Goal: Check status: Check status

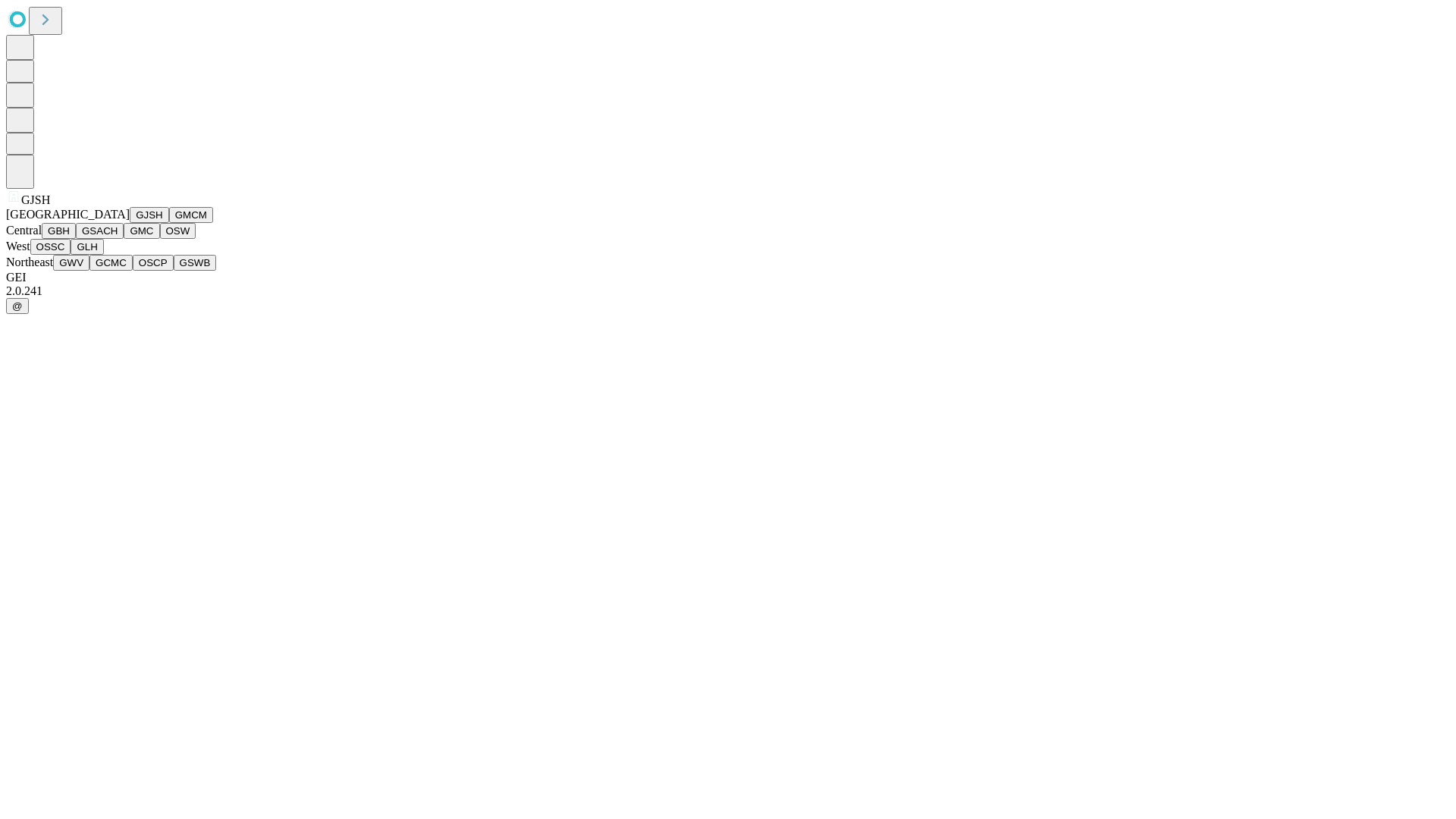
click at [130, 223] on button "GJSH" at bounding box center [150, 214] width 39 height 16
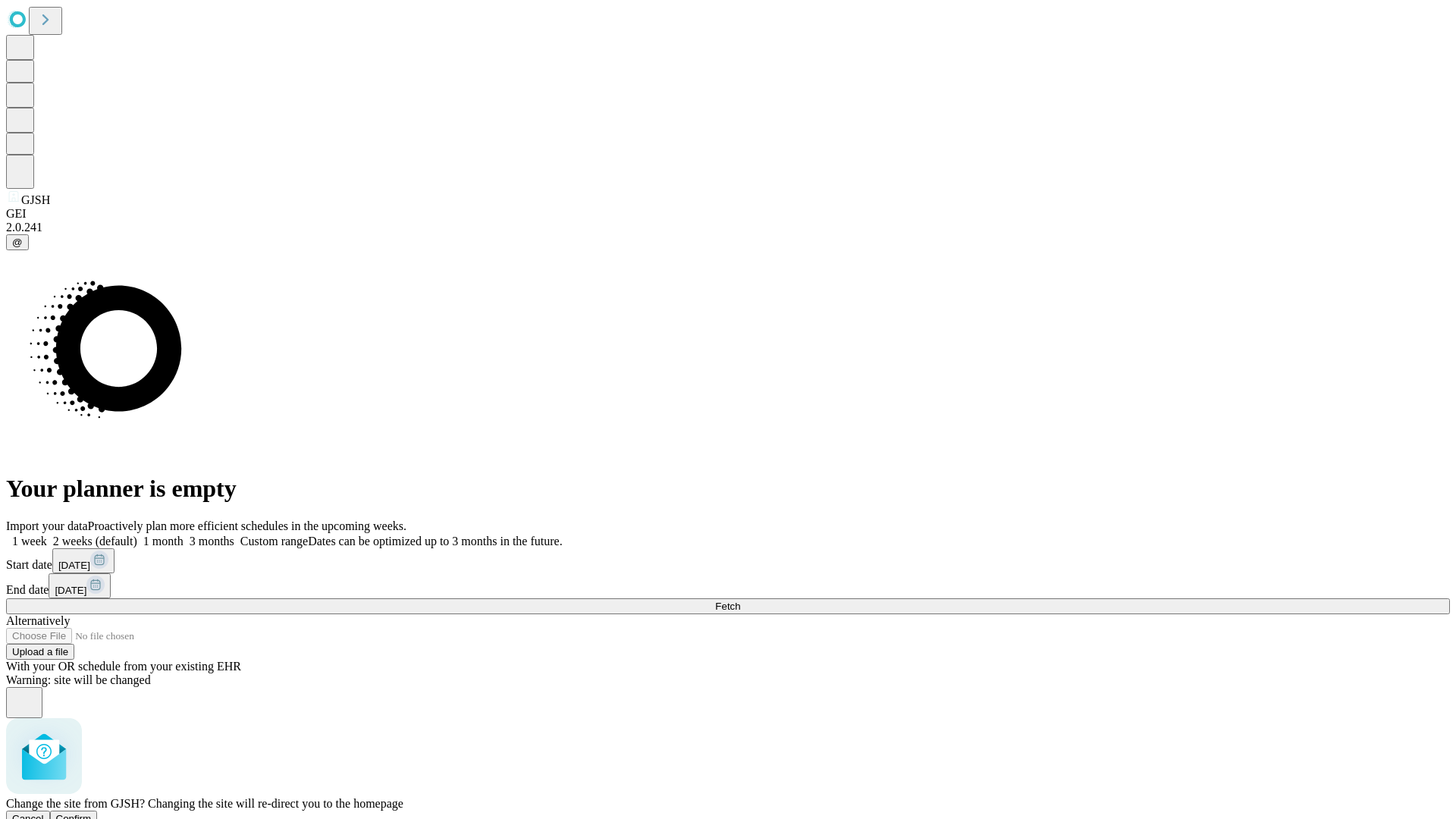
click at [92, 812] on span "Confirm" at bounding box center [73, 818] width 35 height 11
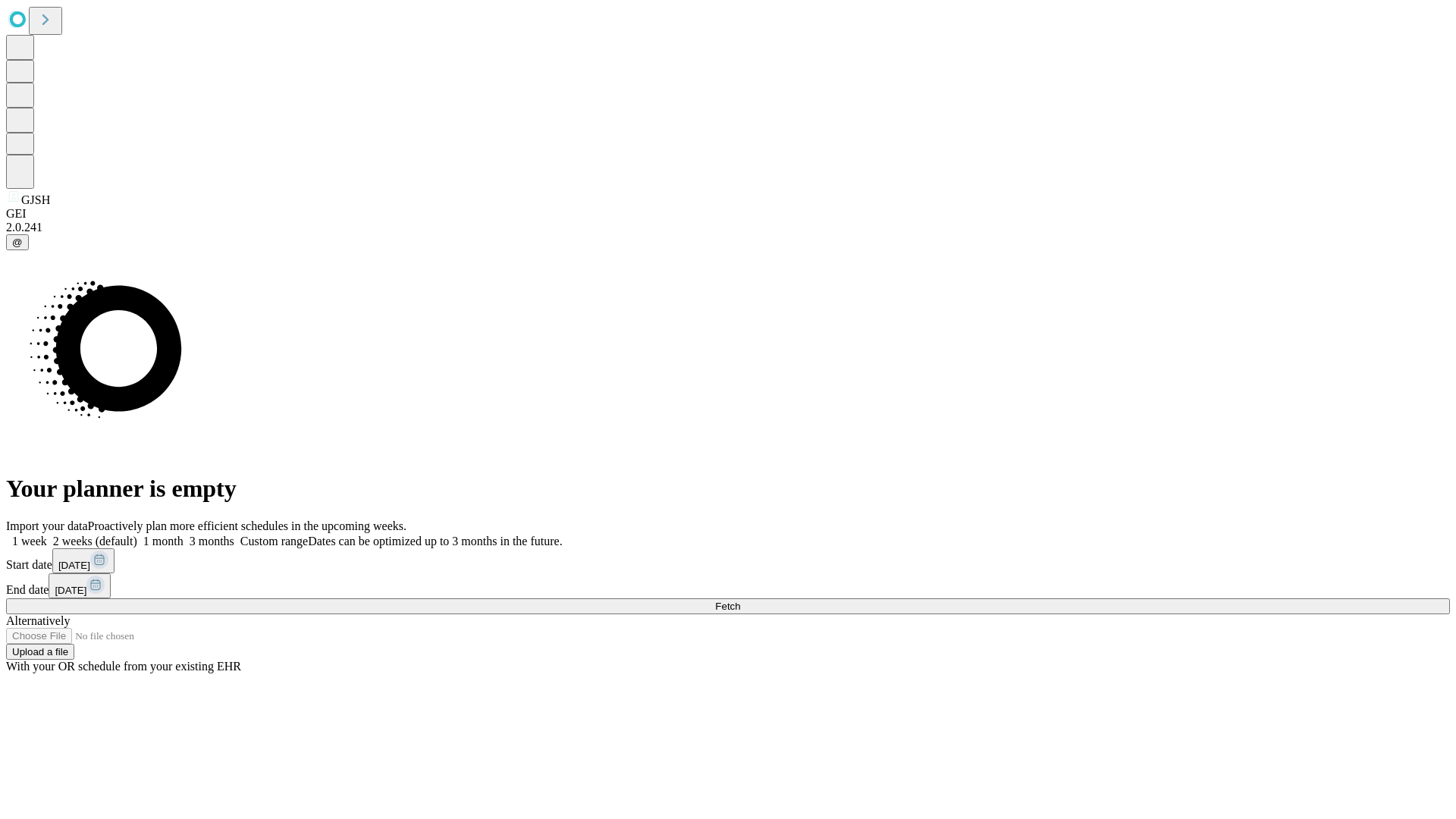
click at [47, 535] on label "1 week" at bounding box center [27, 541] width 41 height 13
click at [740, 601] on span "Fetch" at bounding box center [727, 606] width 25 height 11
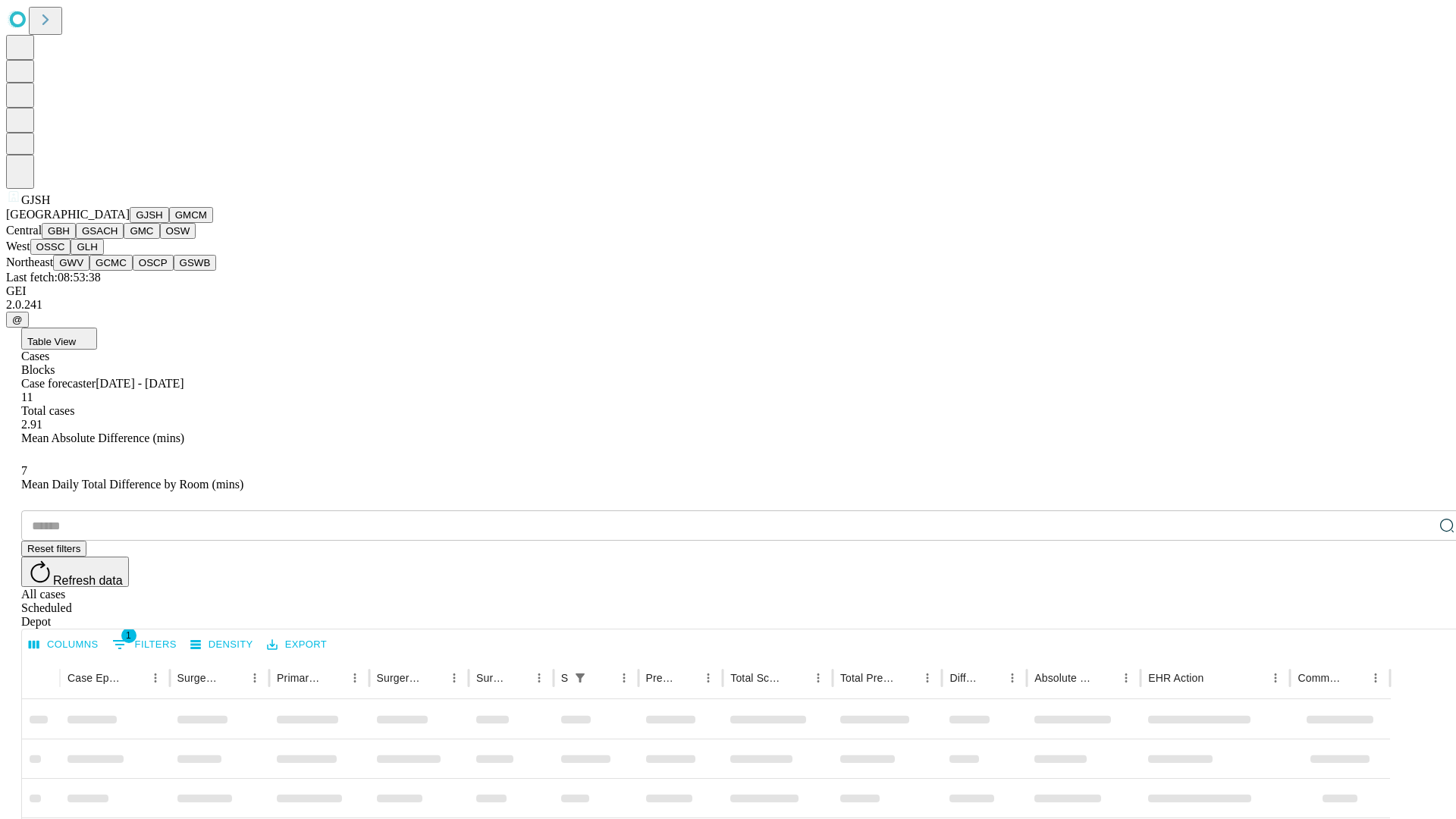
click at [169, 223] on button "GMCM" at bounding box center [190, 214] width 44 height 16
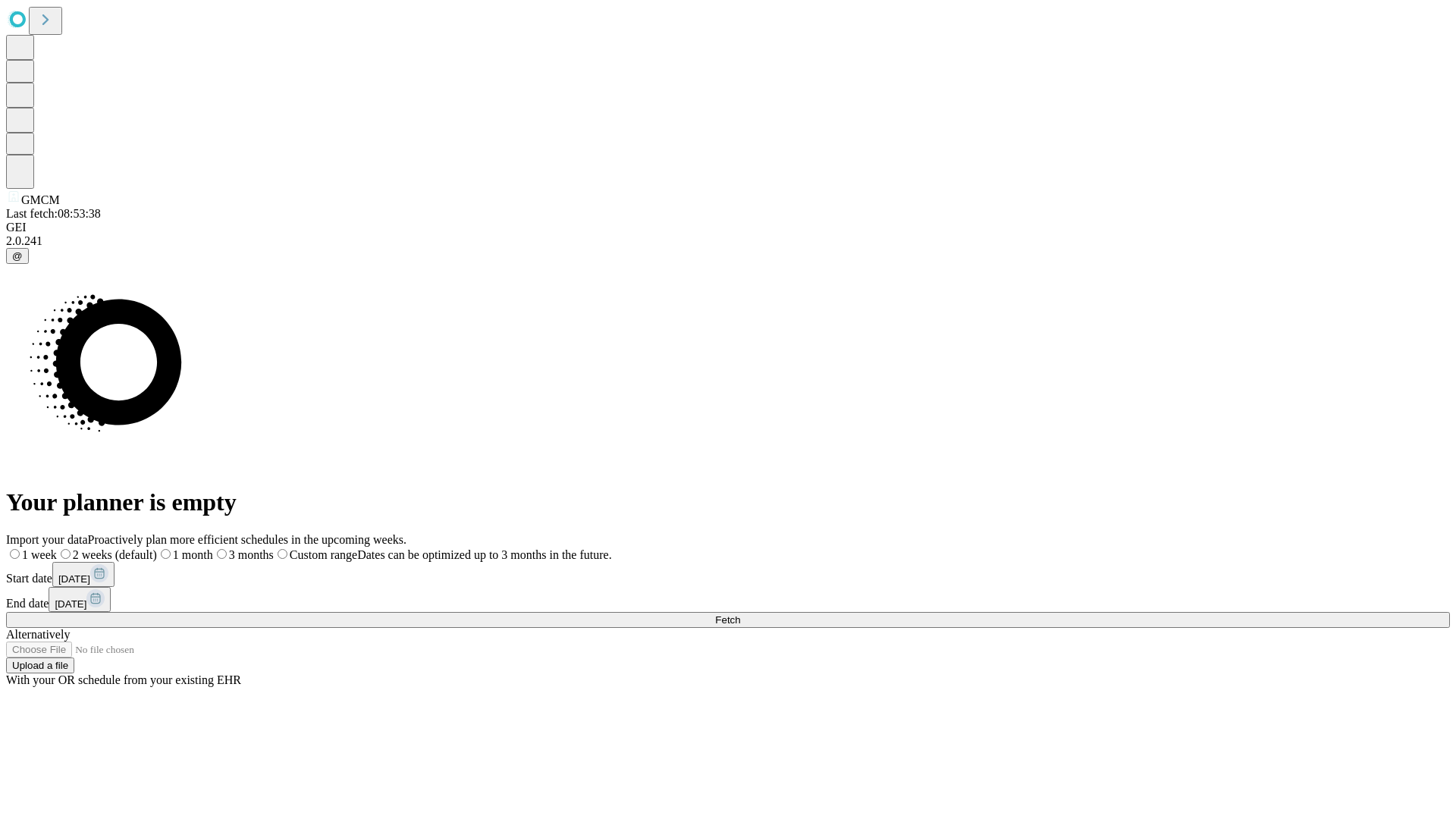
click at [57, 548] on label "1 week" at bounding box center [32, 554] width 51 height 13
click at [740, 615] on span "Fetch" at bounding box center [727, 620] width 25 height 11
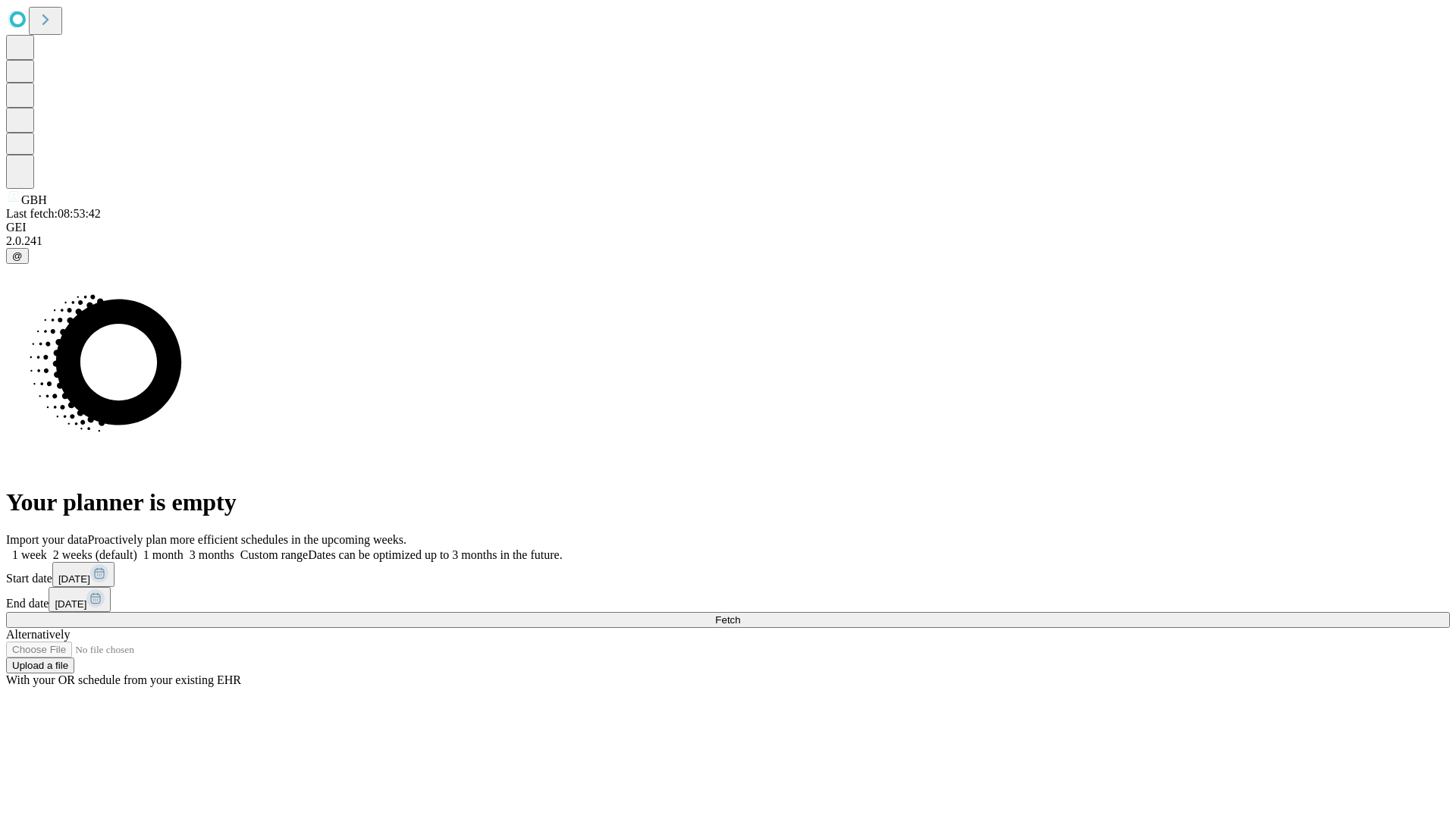
click at [47, 548] on label "1 week" at bounding box center [27, 554] width 41 height 13
click at [740, 615] on span "Fetch" at bounding box center [727, 620] width 25 height 11
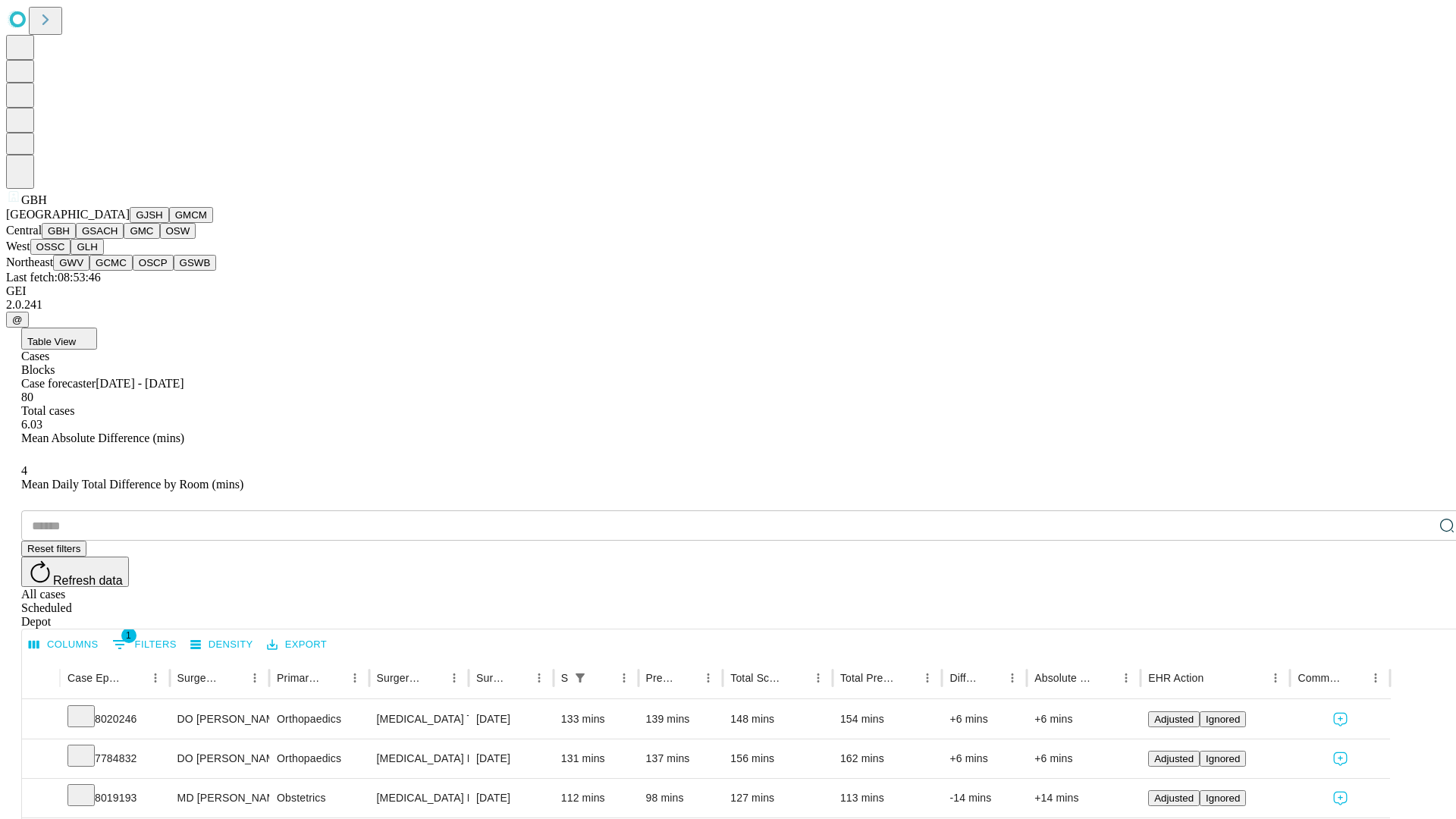
click at [118, 239] on button "GSACH" at bounding box center [99, 230] width 47 height 16
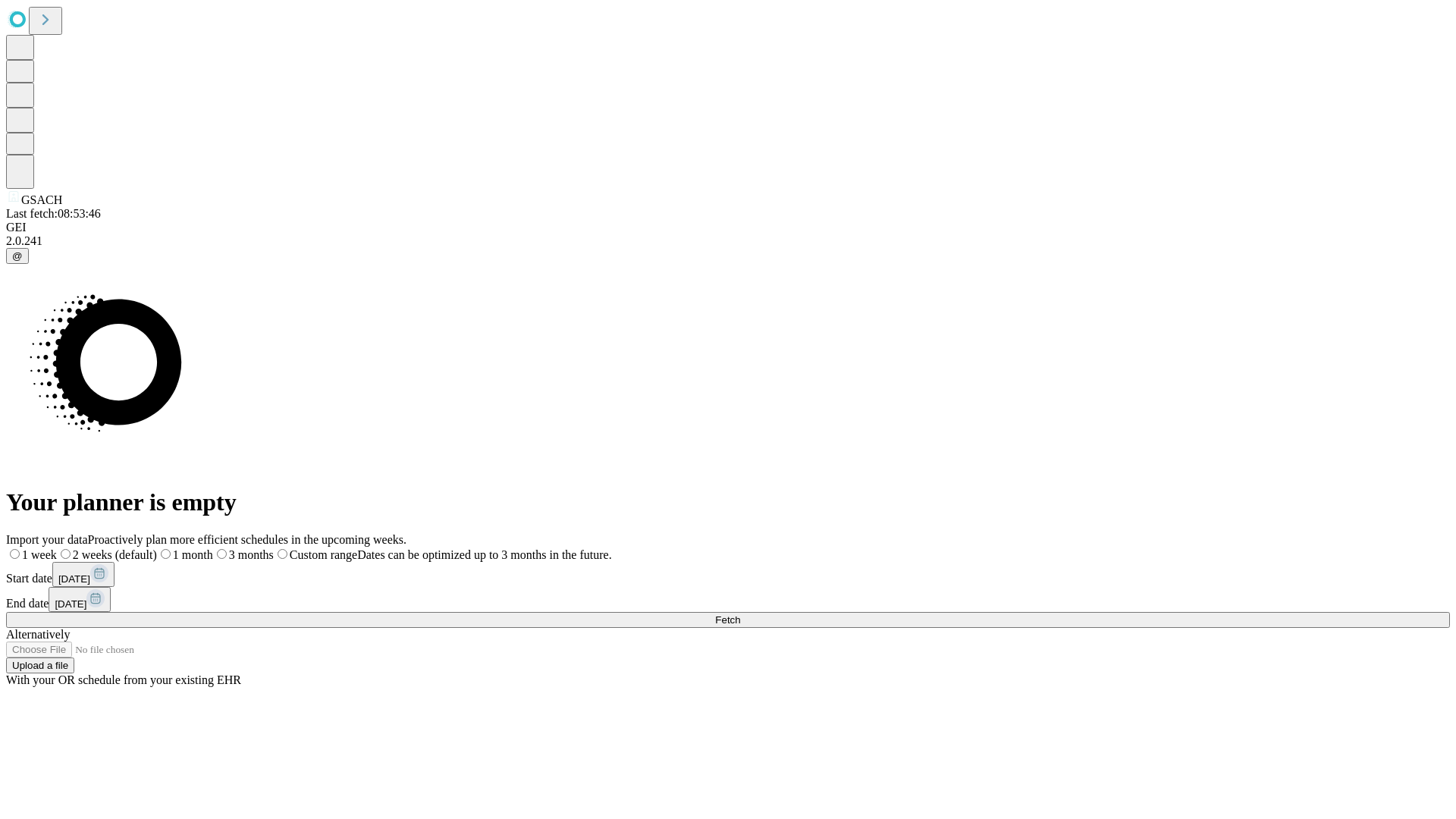
click at [57, 548] on label "1 week" at bounding box center [32, 554] width 51 height 13
click at [740, 615] on span "Fetch" at bounding box center [727, 620] width 25 height 11
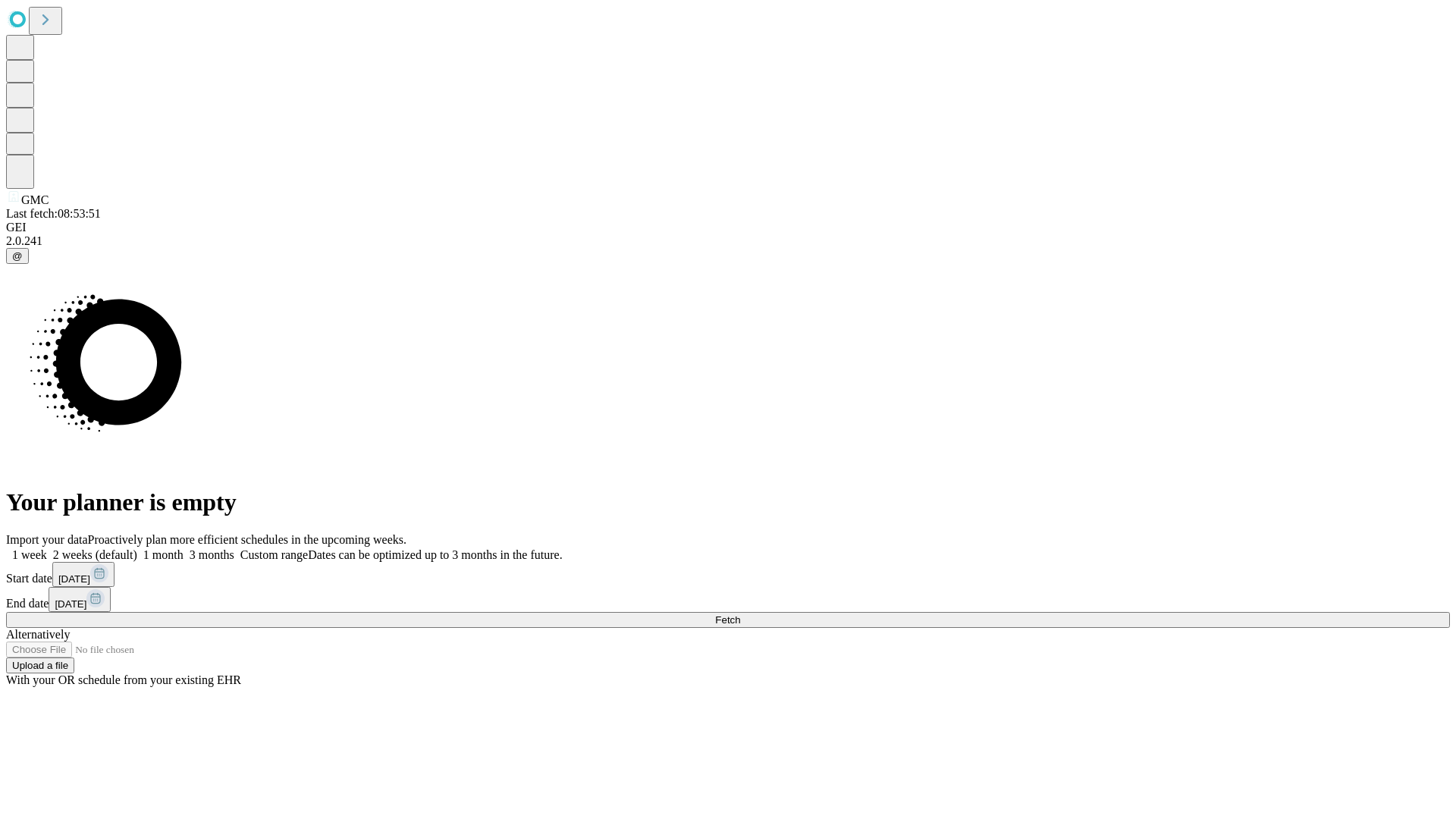
click at [47, 548] on label "1 week" at bounding box center [27, 554] width 41 height 13
click at [740, 615] on span "Fetch" at bounding box center [727, 620] width 25 height 11
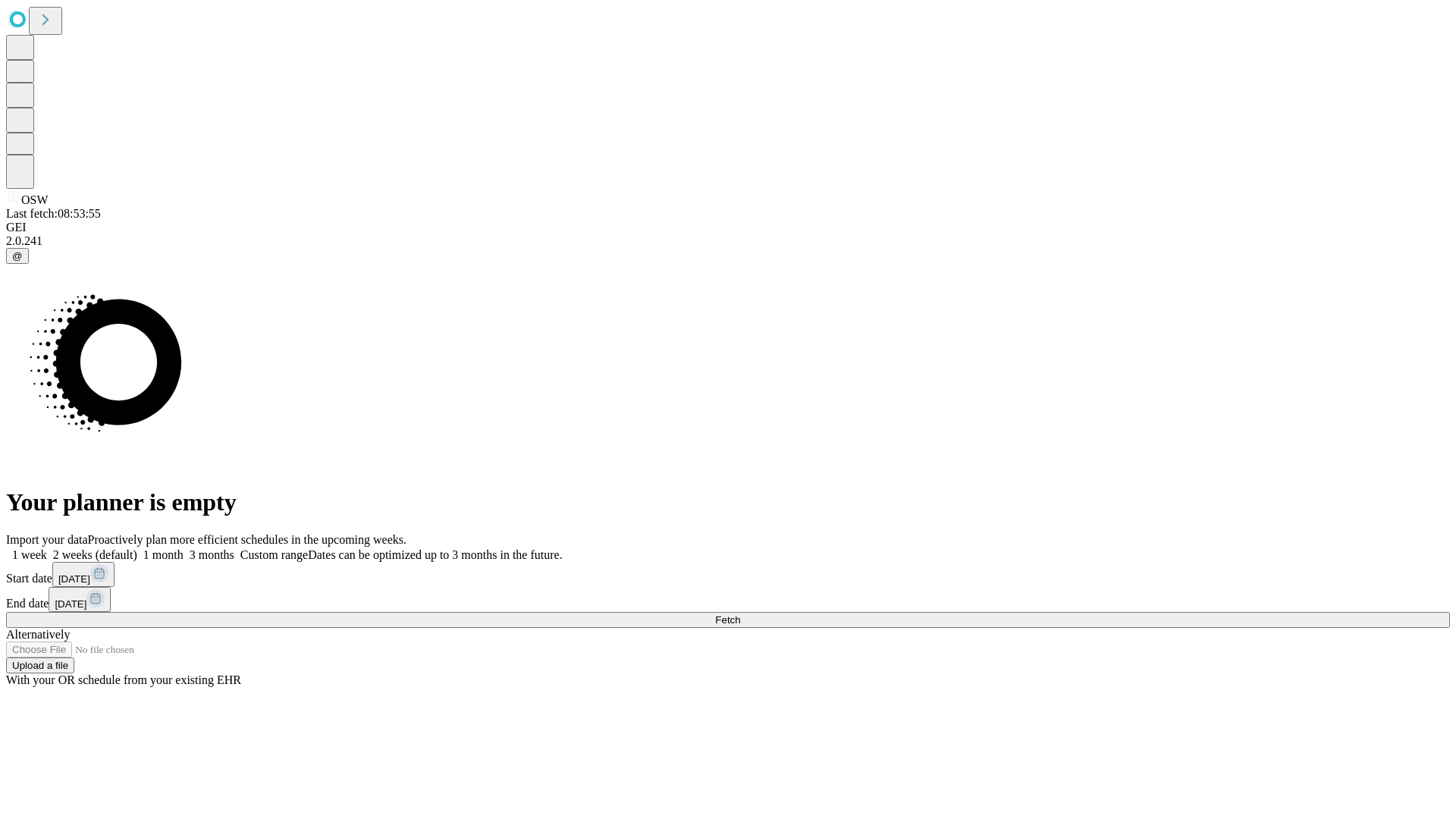
click at [47, 548] on label "1 week" at bounding box center [27, 554] width 41 height 13
click at [740, 615] on span "Fetch" at bounding box center [727, 620] width 25 height 11
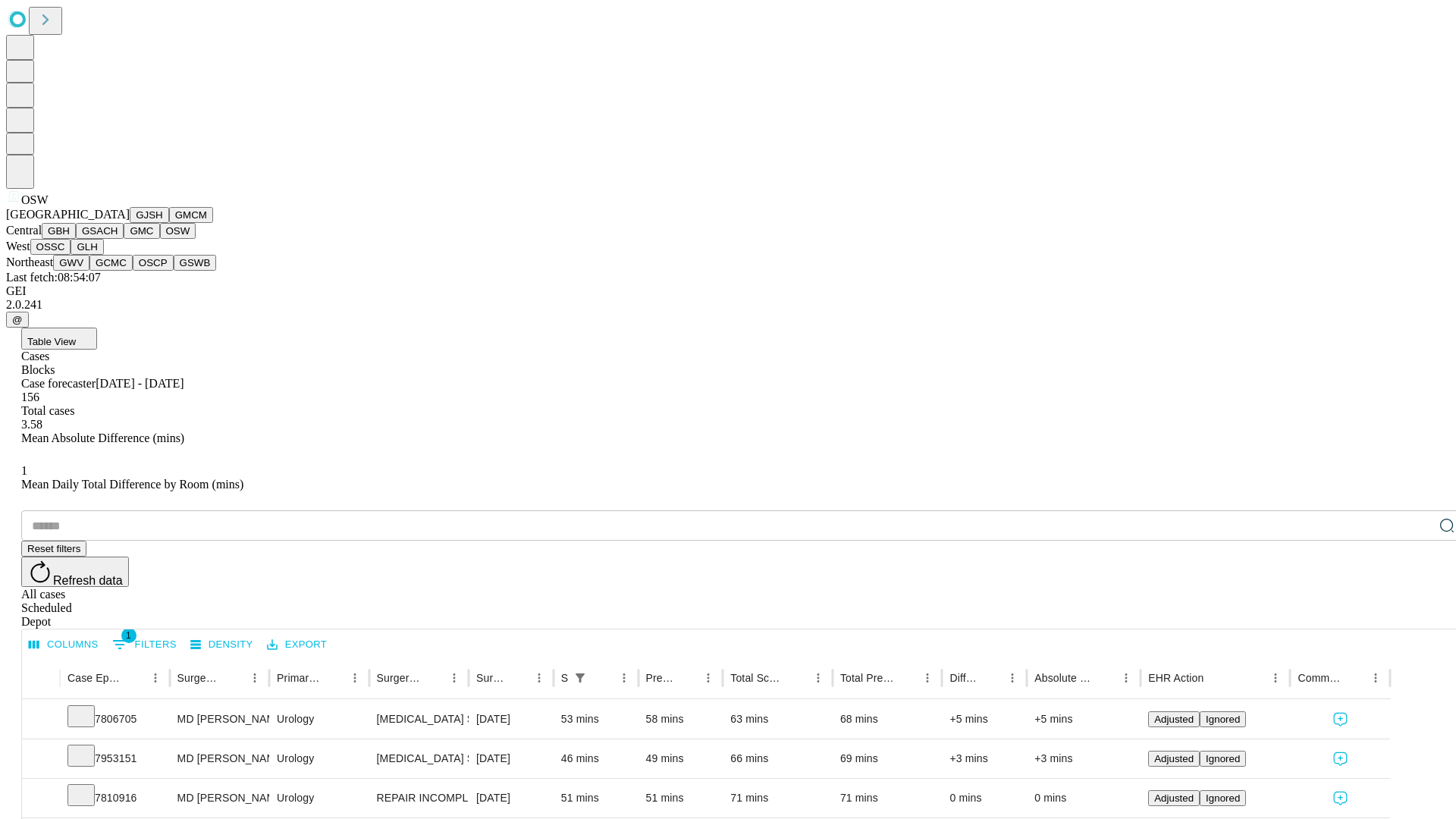
click at [72, 254] on button "OSSC" at bounding box center [51, 246] width 41 height 16
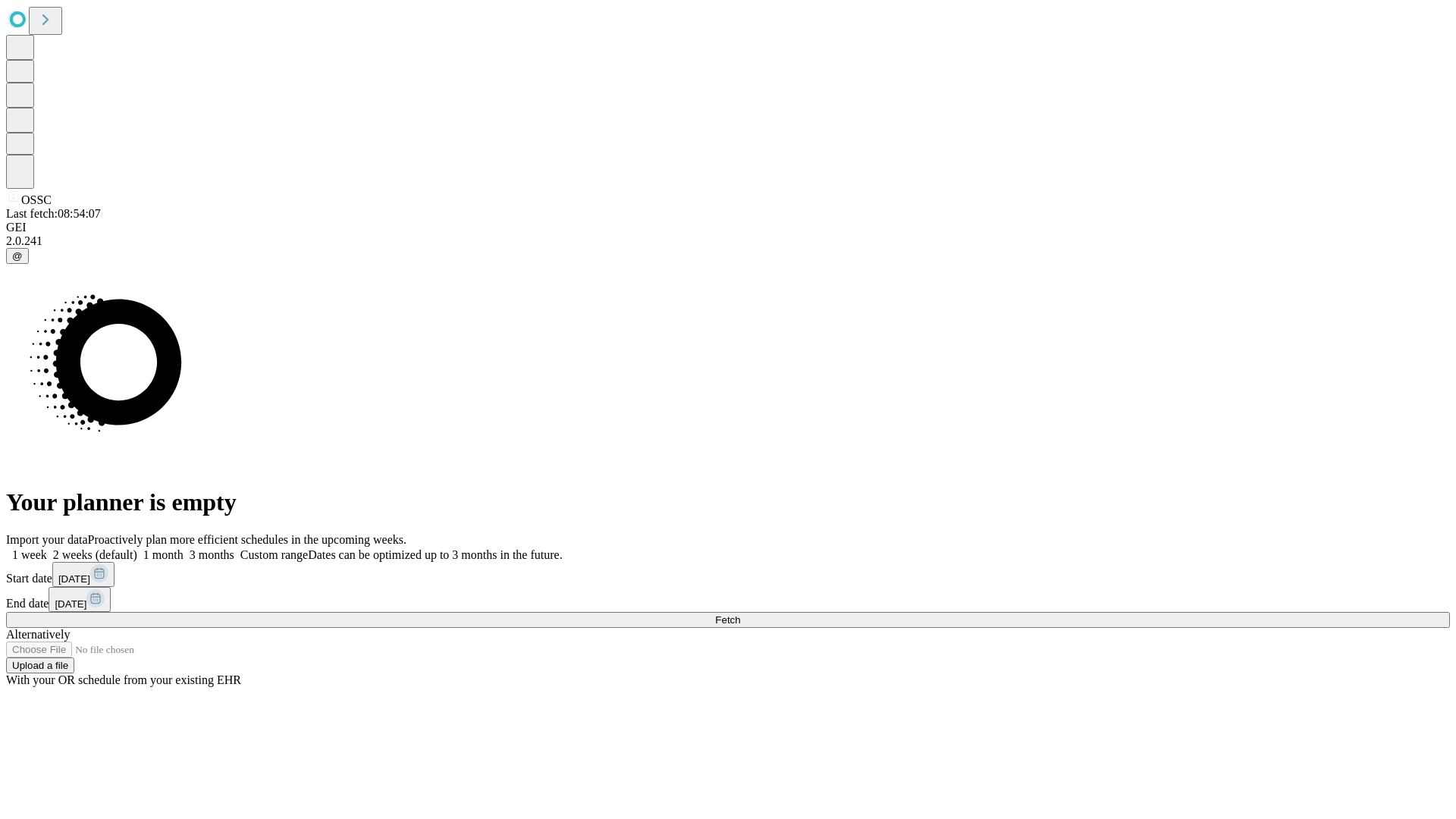
click at [47, 548] on label "1 week" at bounding box center [27, 554] width 41 height 13
click at [740, 615] on span "Fetch" at bounding box center [727, 620] width 25 height 11
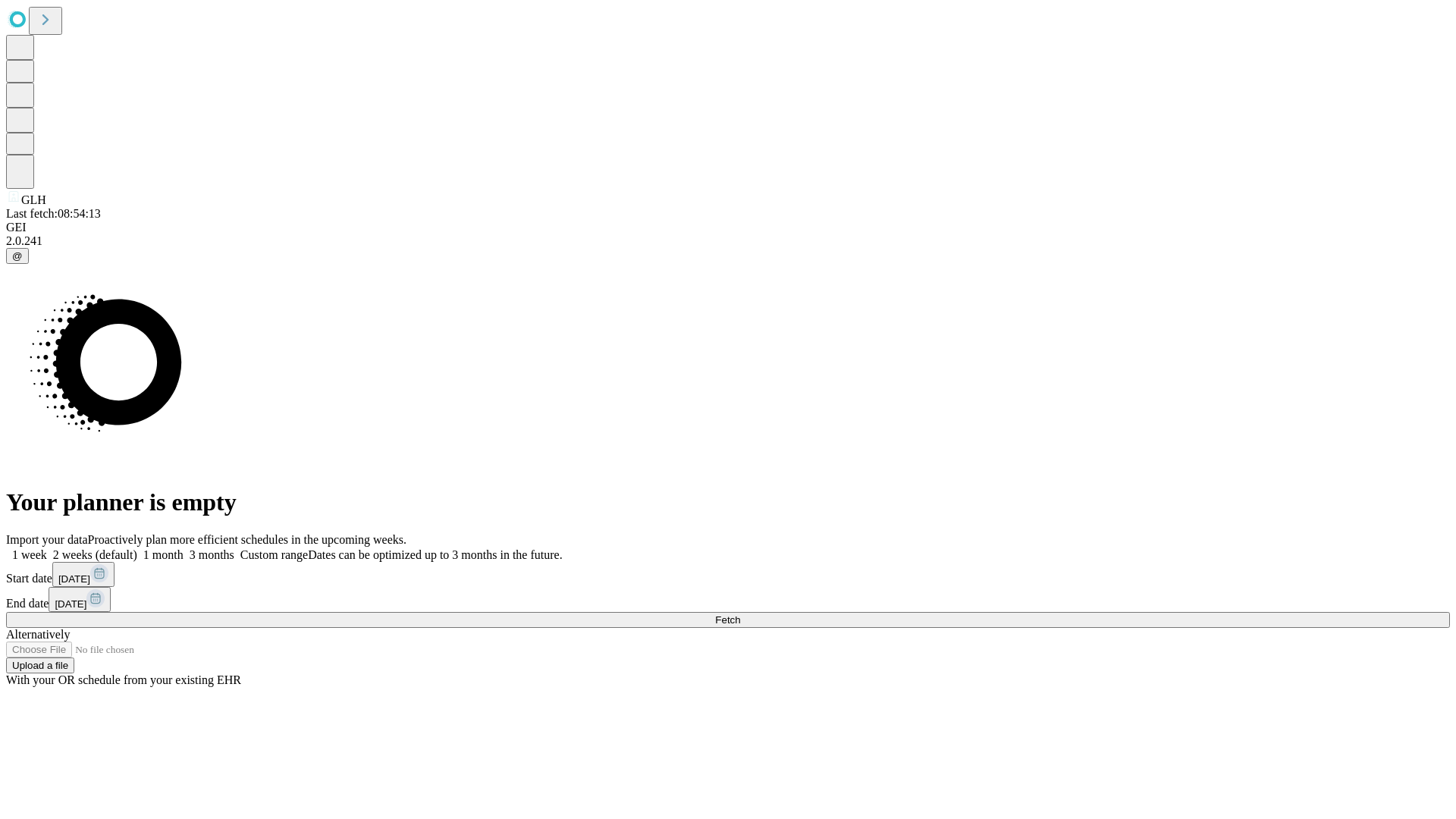
click at [47, 548] on label "1 week" at bounding box center [27, 554] width 41 height 13
click at [740, 615] on span "Fetch" at bounding box center [727, 620] width 25 height 11
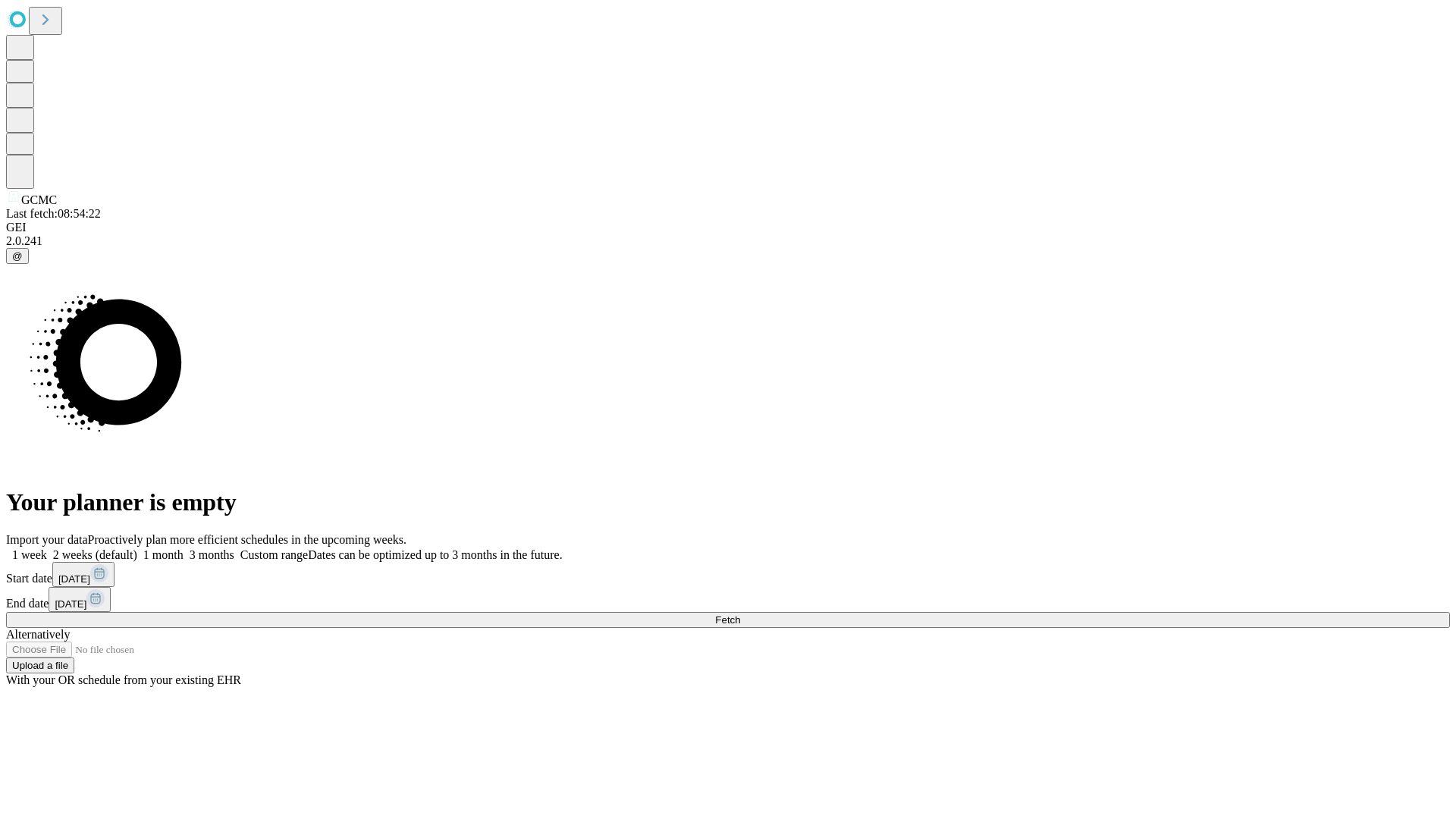
click at [47, 548] on label "1 week" at bounding box center [27, 554] width 41 height 13
click at [740, 615] on span "Fetch" at bounding box center [727, 620] width 25 height 11
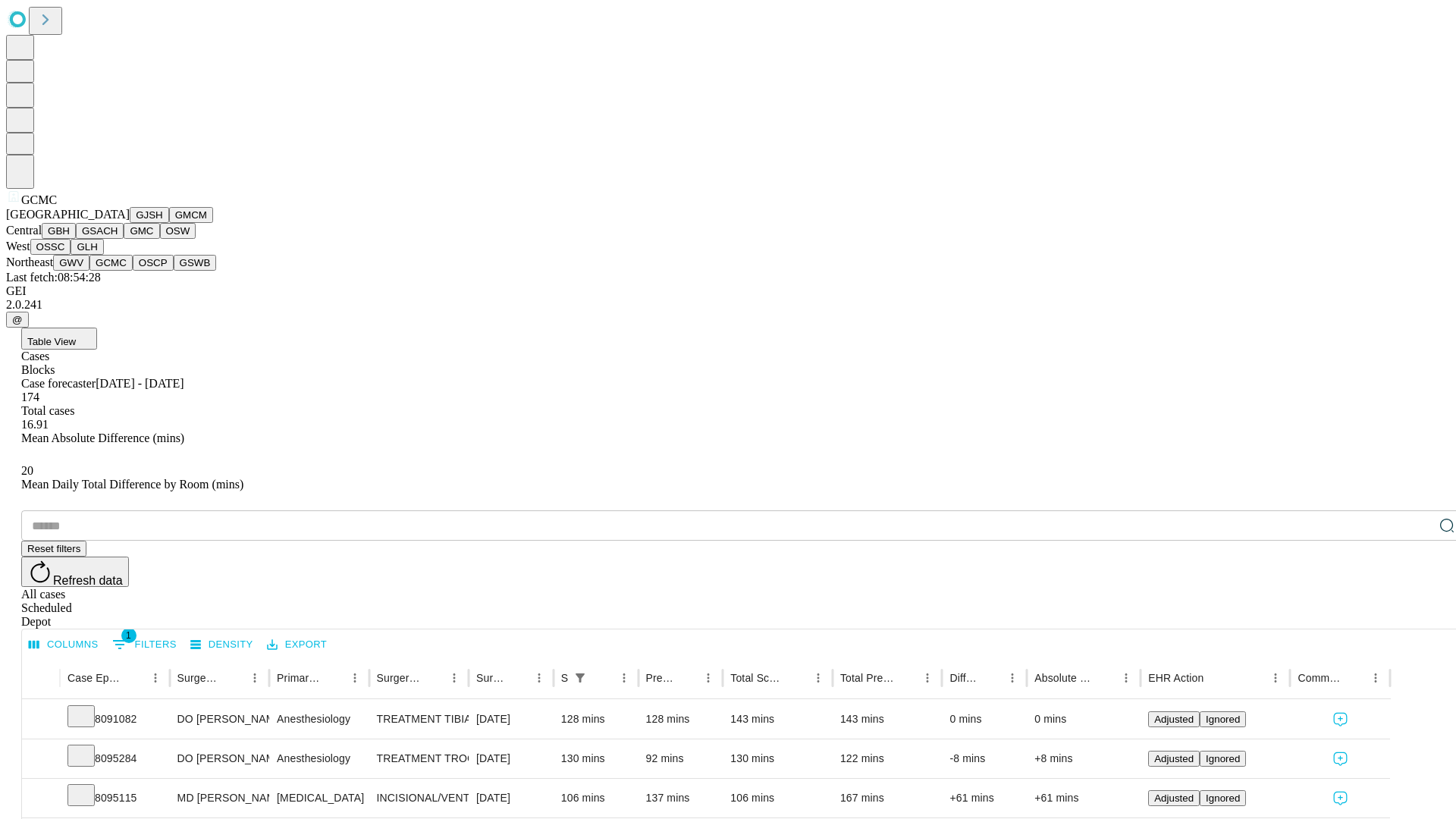
click at [133, 271] on button "OSCP" at bounding box center [153, 262] width 41 height 16
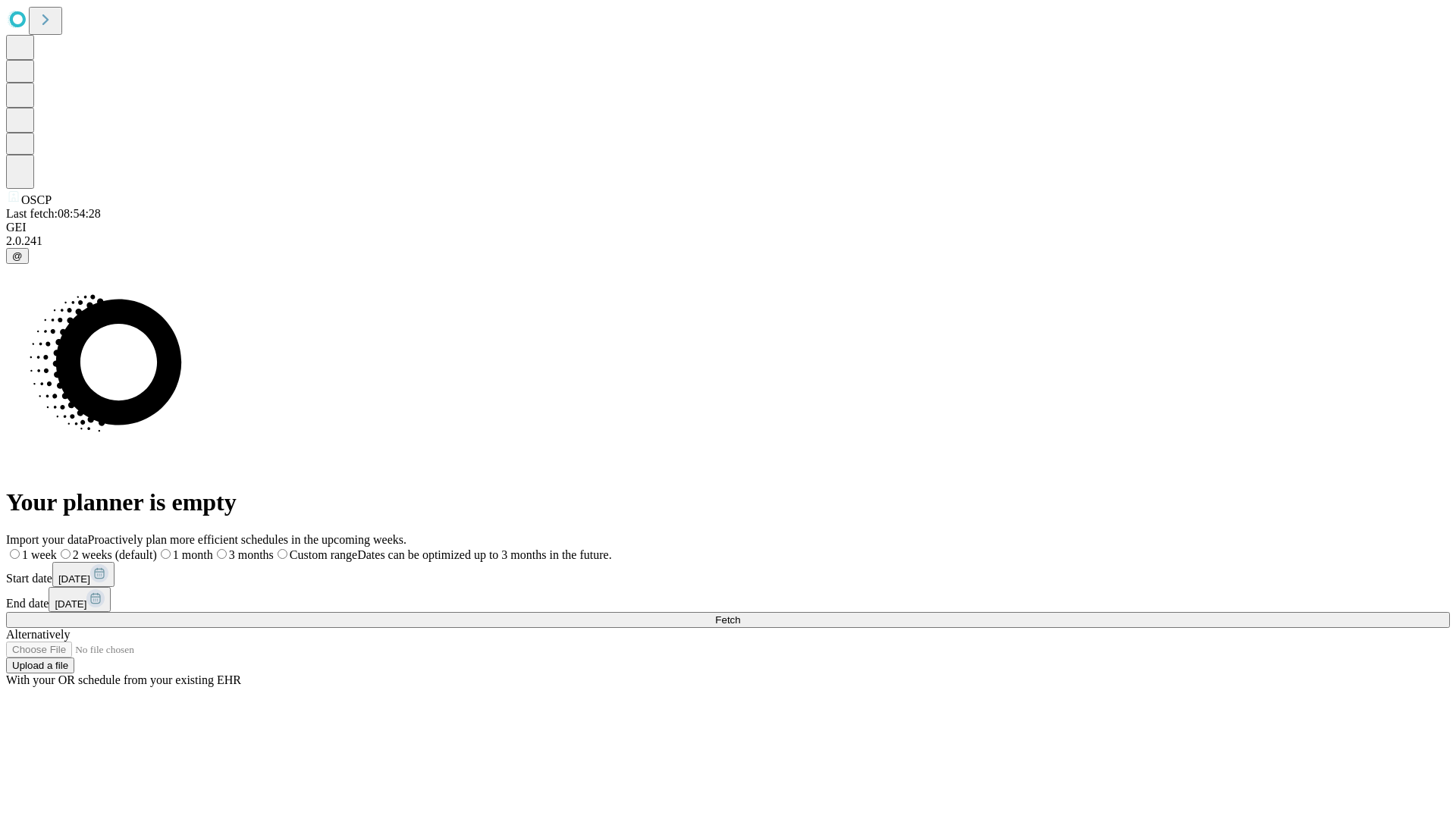
click at [57, 548] on label "1 week" at bounding box center [32, 554] width 51 height 13
click at [740, 615] on span "Fetch" at bounding box center [727, 620] width 25 height 11
